Goal: Task Accomplishment & Management: Complete application form

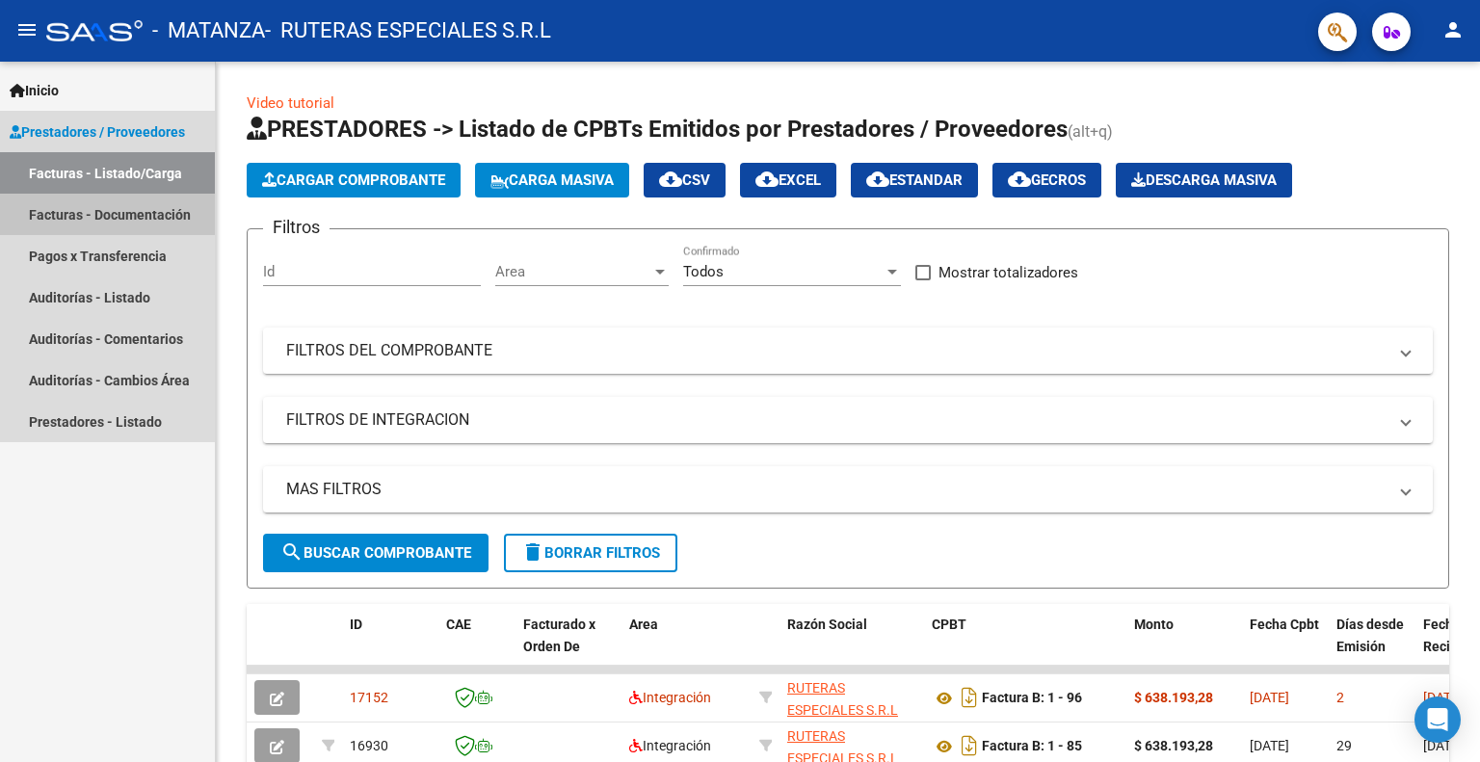
click at [147, 213] on link "Facturas - Documentación" at bounding box center [107, 214] width 215 height 41
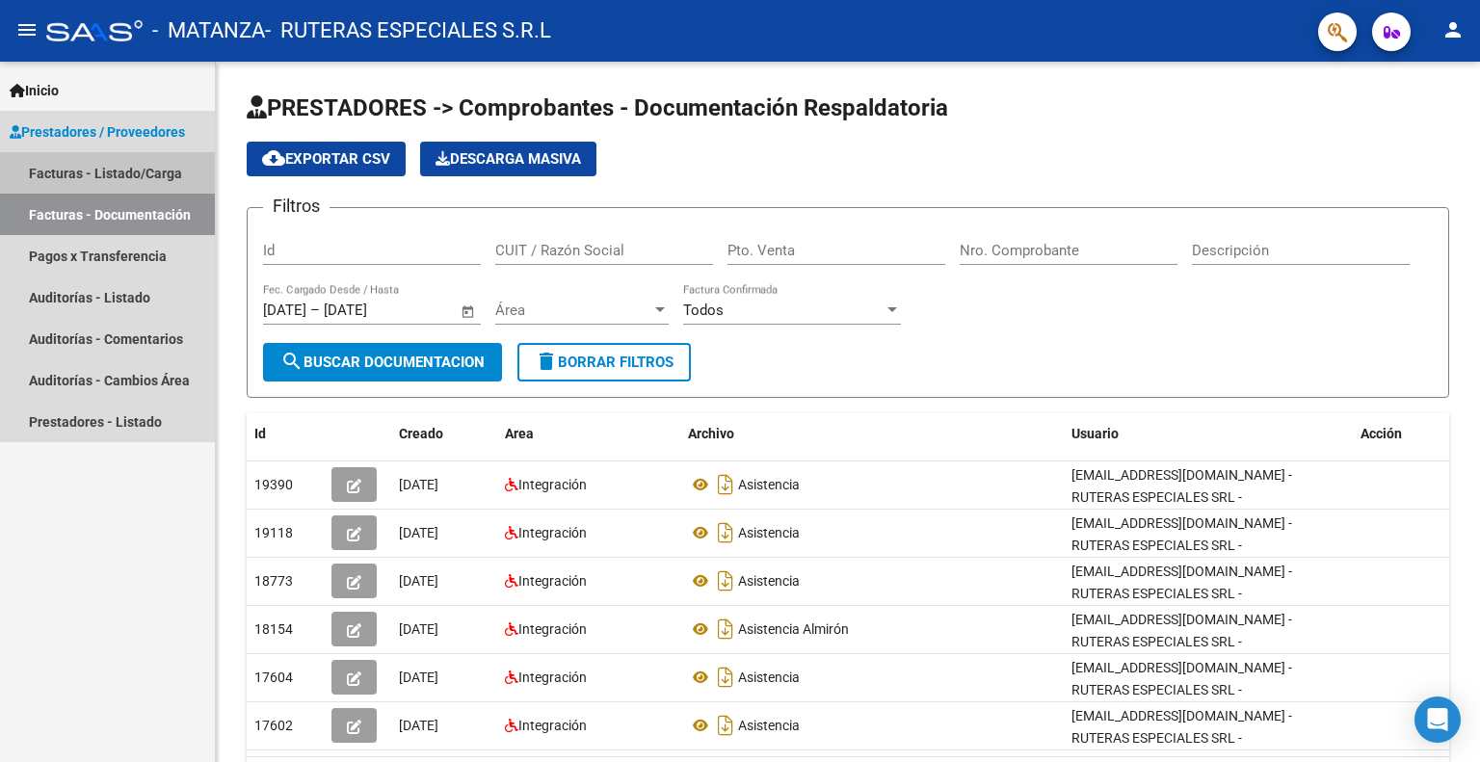
click at [112, 173] on link "Facturas - Listado/Carga" at bounding box center [107, 172] width 215 height 41
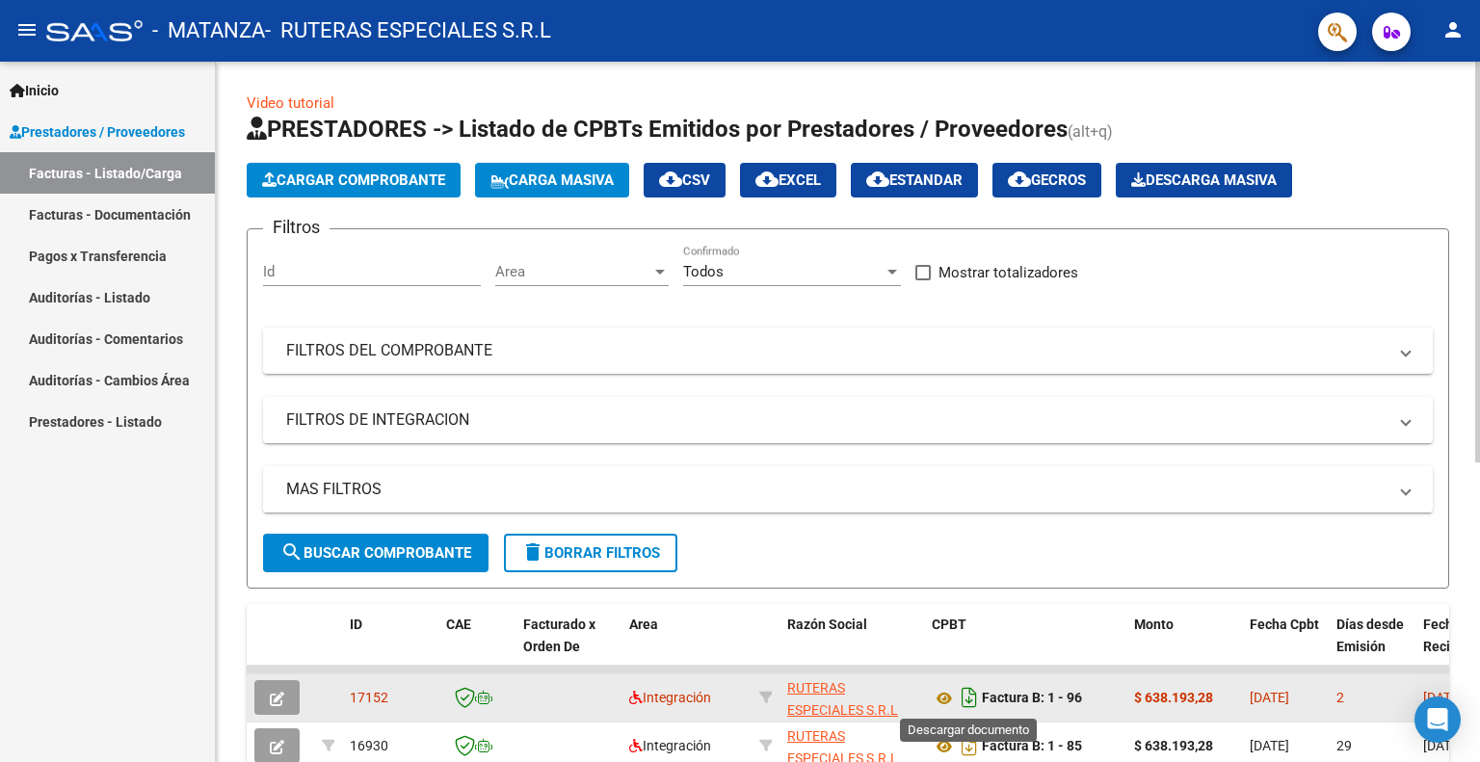
click at [976, 692] on icon "Descargar documento" at bounding box center [969, 697] width 25 height 31
click at [1471, 733] on div "Video tutorial PRESTADORES -> Listado de CPBTs Emitidos por Prestadores / Prove…" at bounding box center [848, 668] width 1265 height 1212
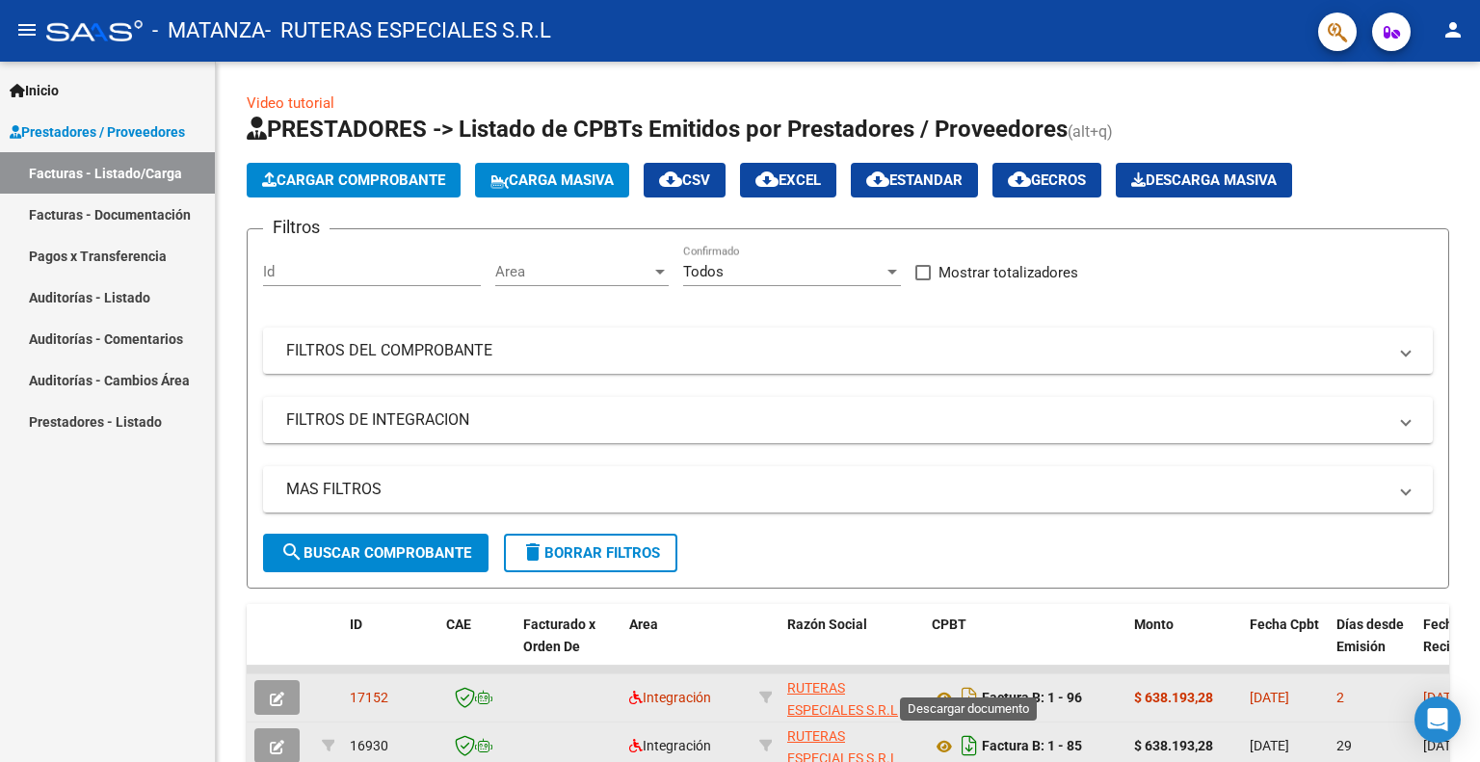
click at [970, 739] on icon "Descargar documento" at bounding box center [969, 746] width 25 height 31
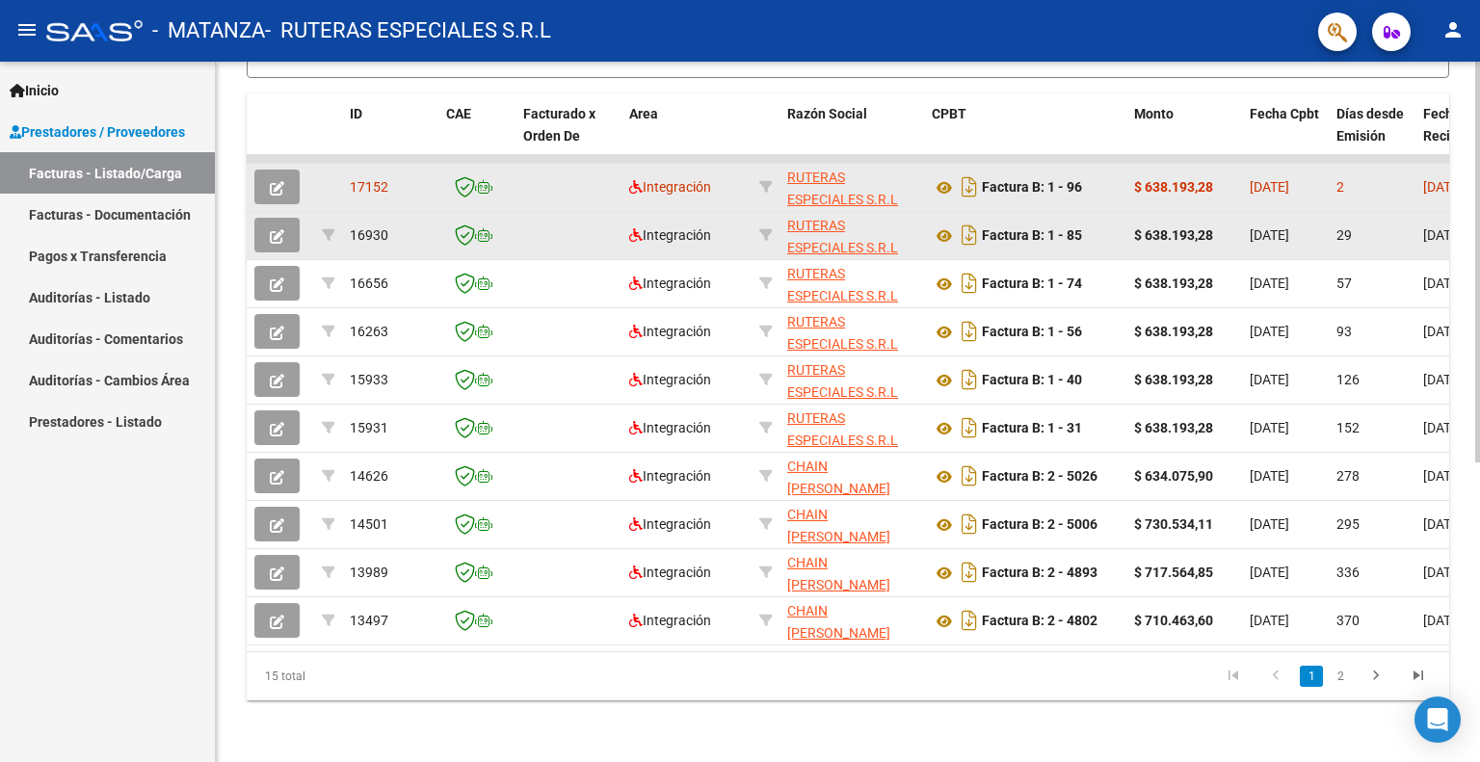
click at [1479, 649] on div at bounding box center [1478, 412] width 5 height 701
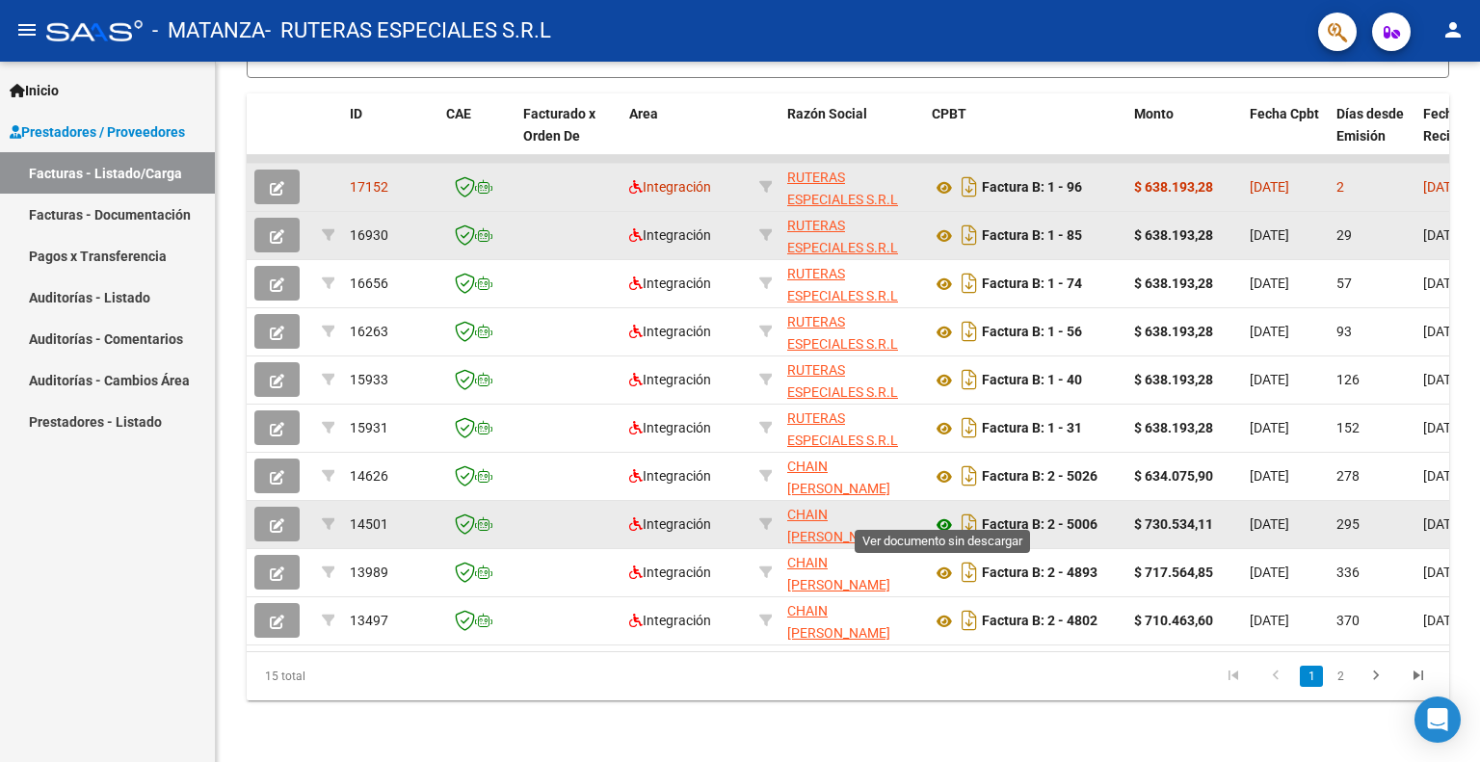
click at [955, 514] on icon at bounding box center [944, 525] width 25 height 23
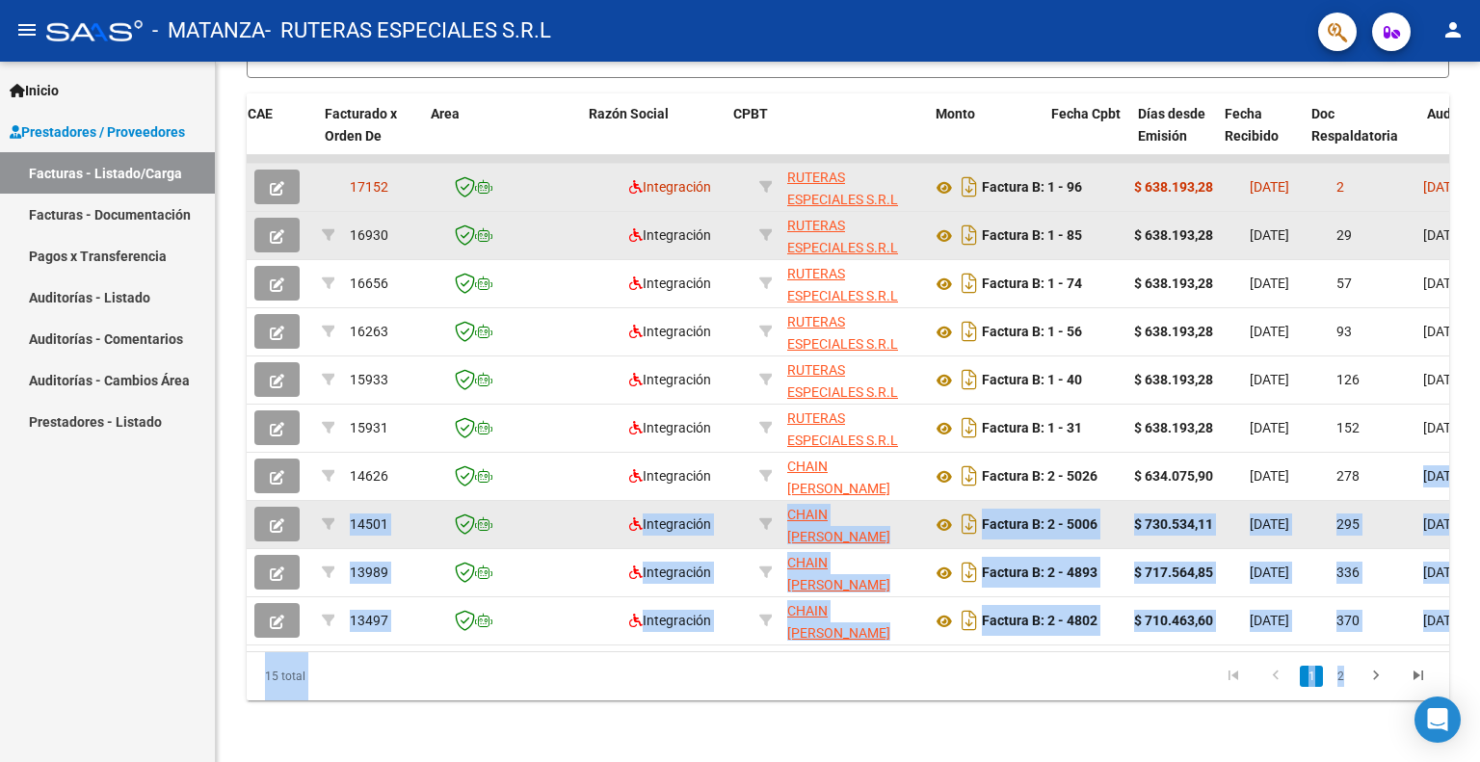
scroll to position [0, 418]
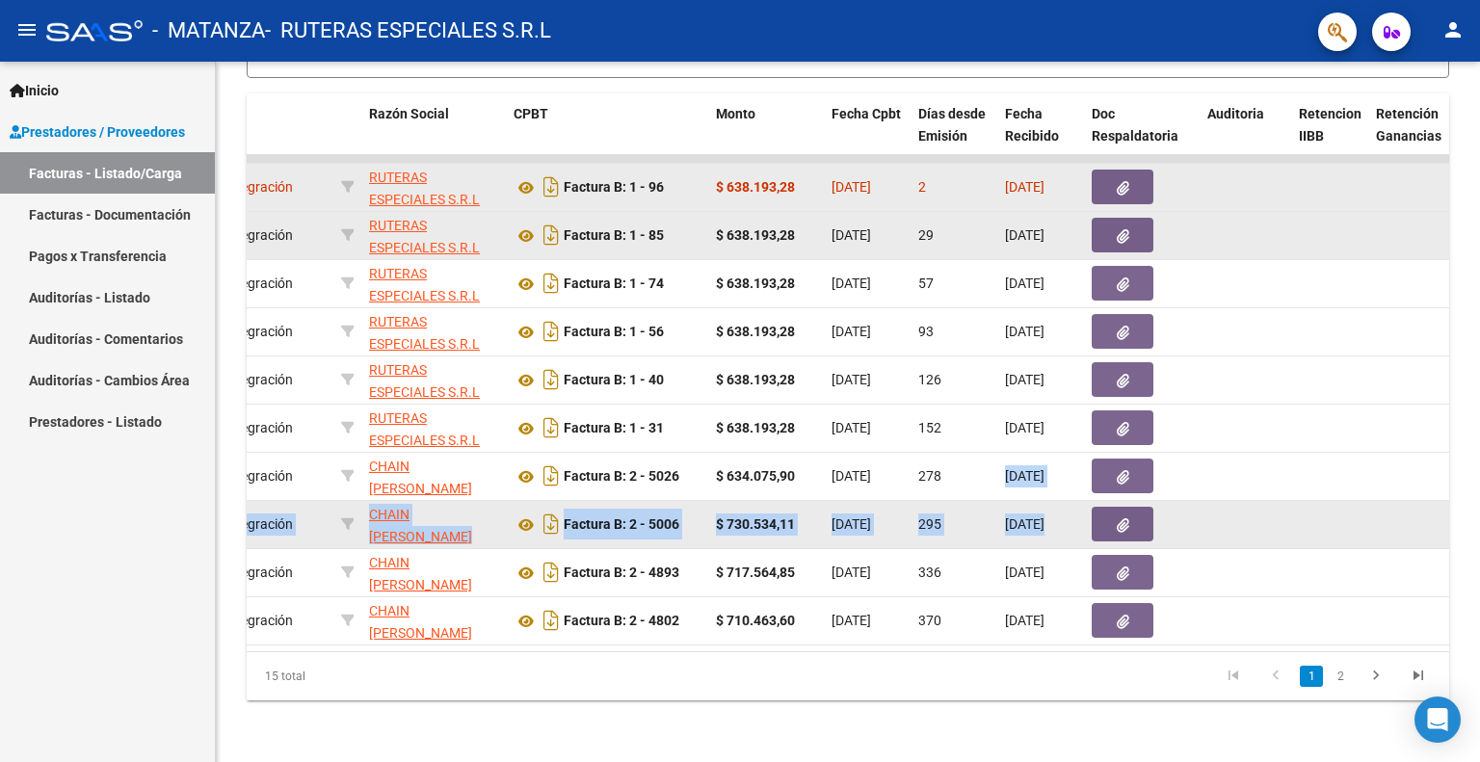
drag, startPoint x: 1373, startPoint y: 446, endPoint x: 1286, endPoint y: 488, distance: 97.0
click at [1031, 488] on datatable-scroller "17152 Integración RUTERAS ESPECIALES S.R.L 30718052919 Factura B: 1 - 96 $ 638.…" at bounding box center [429, 400] width 1203 height 491
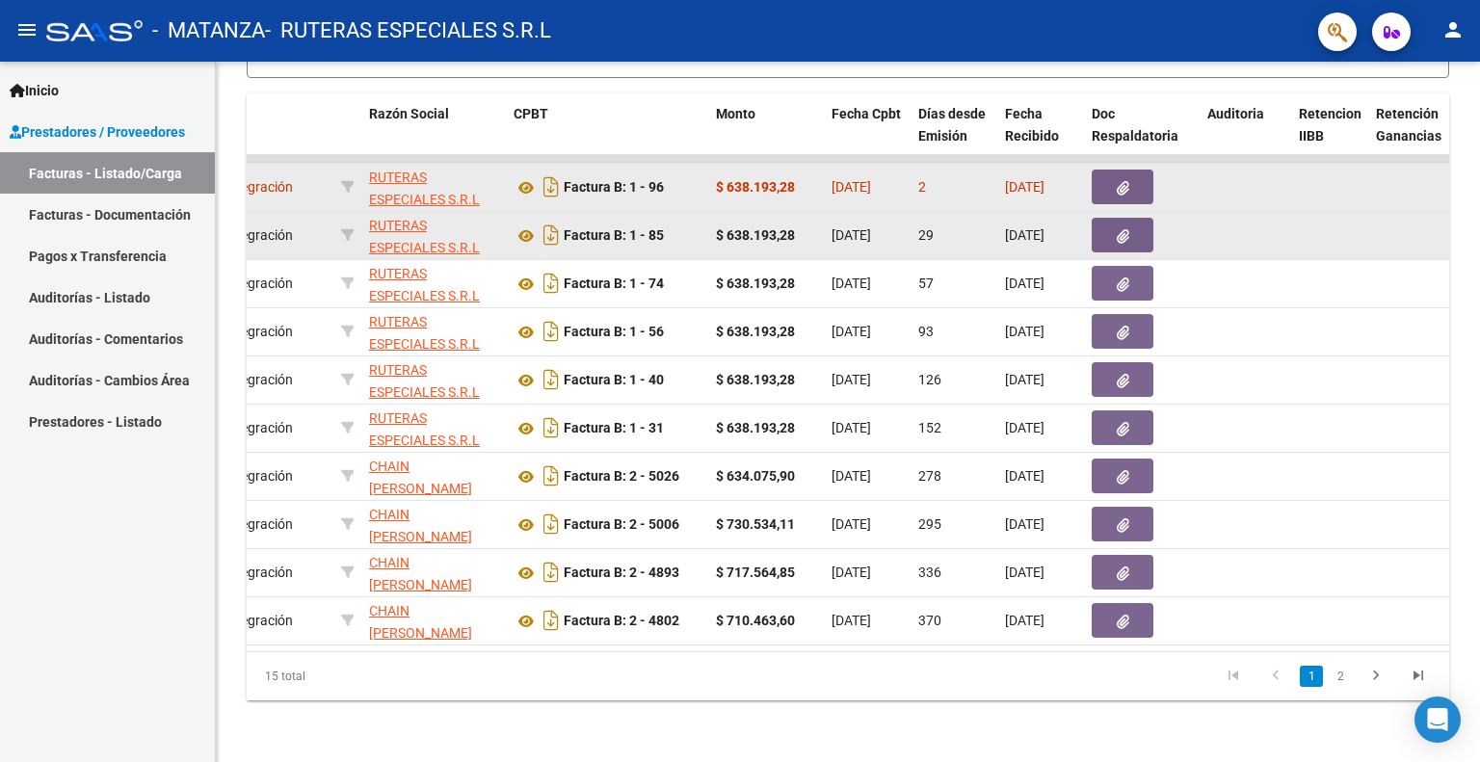
click at [1439, 632] on datatable-body "17152 Integración RUTERAS ESPECIALES S.R.L 30718052919 Factura B: 1 - 96 $ 638.…" at bounding box center [848, 403] width 1203 height 496
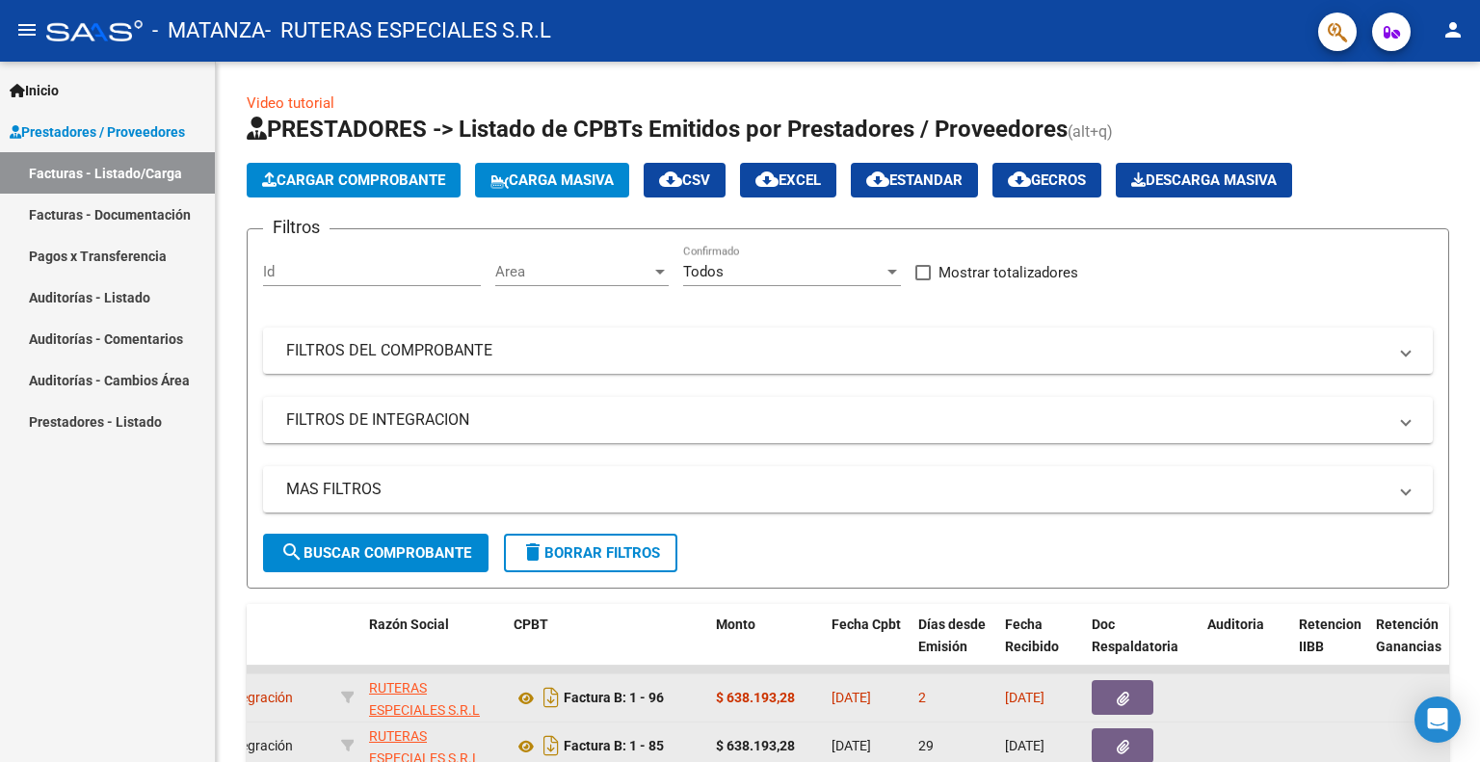
click at [1478, 189] on div at bounding box center [1478, 412] width 5 height 701
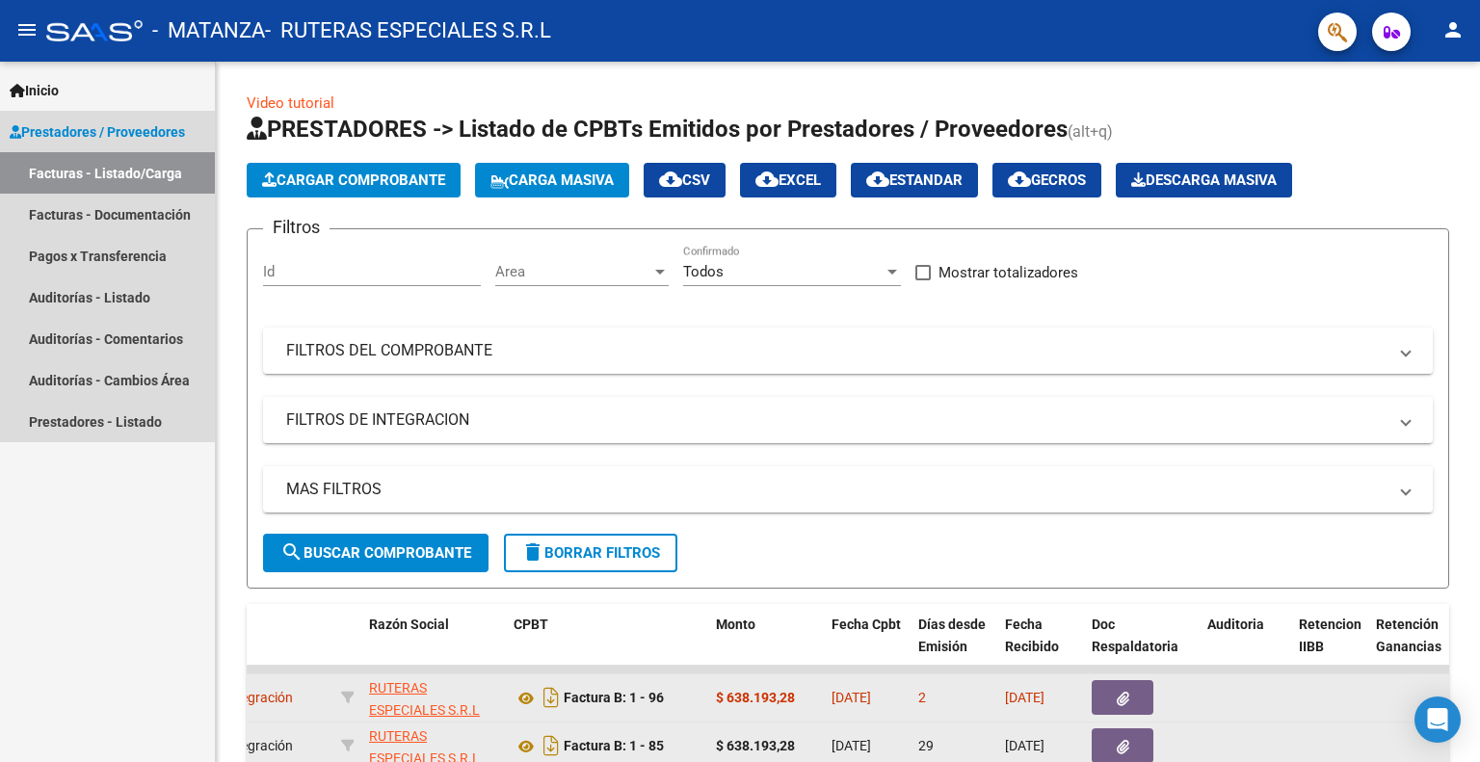
click at [95, 169] on link "Facturas - Listado/Carga" at bounding box center [107, 172] width 215 height 41
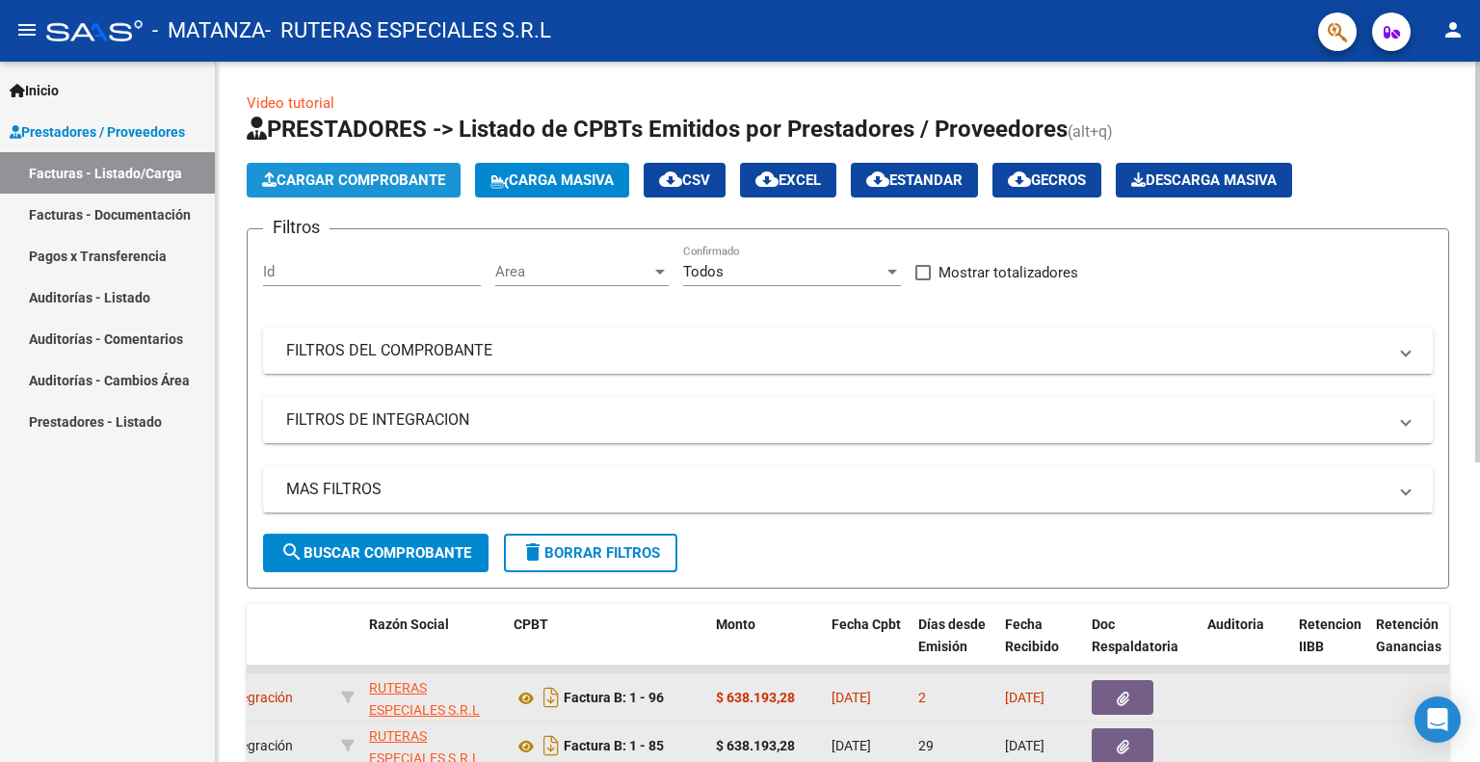
click at [332, 173] on span "Cargar Comprobante" at bounding box center [353, 180] width 183 height 17
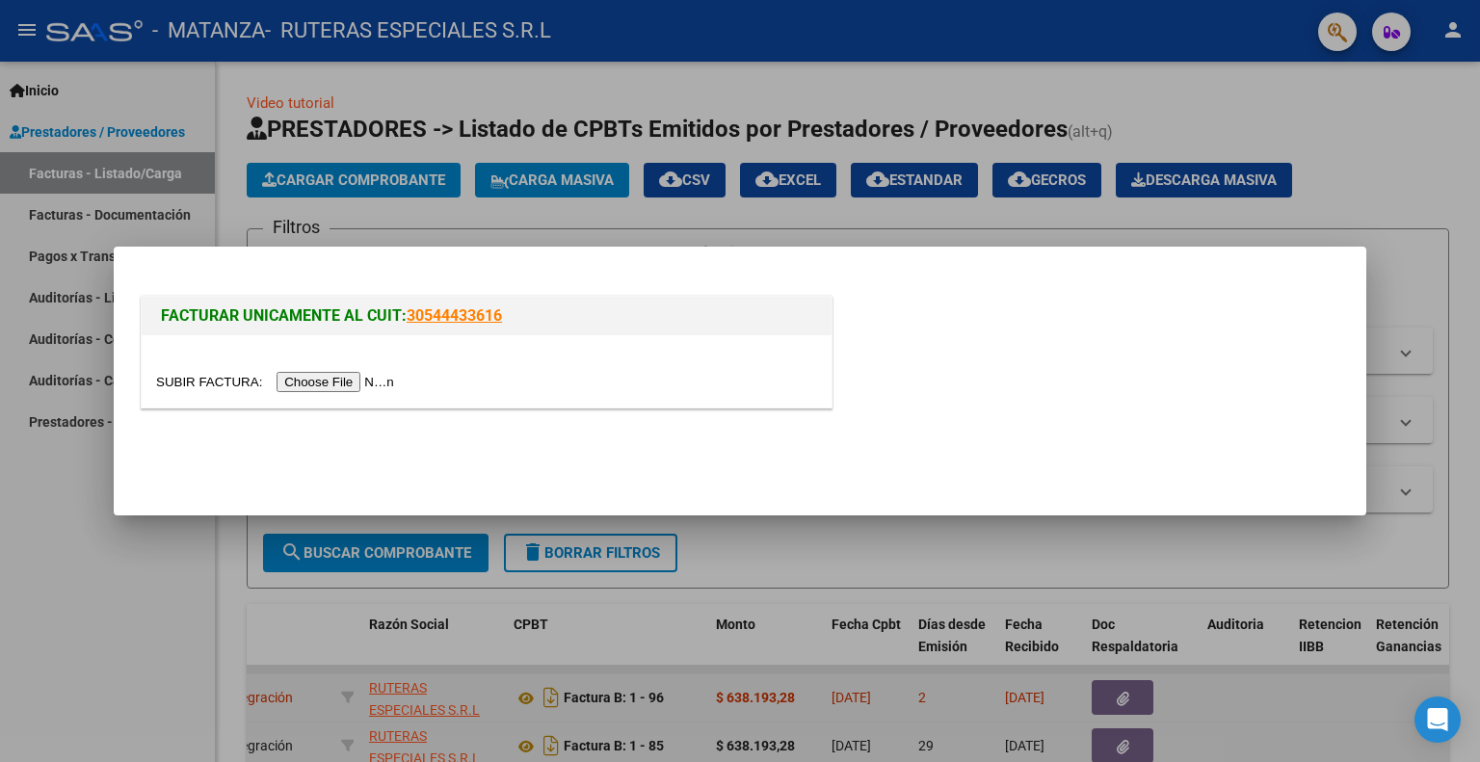
click at [147, 126] on div at bounding box center [740, 381] width 1480 height 762
